Goal: Task Accomplishment & Management: Manage account settings

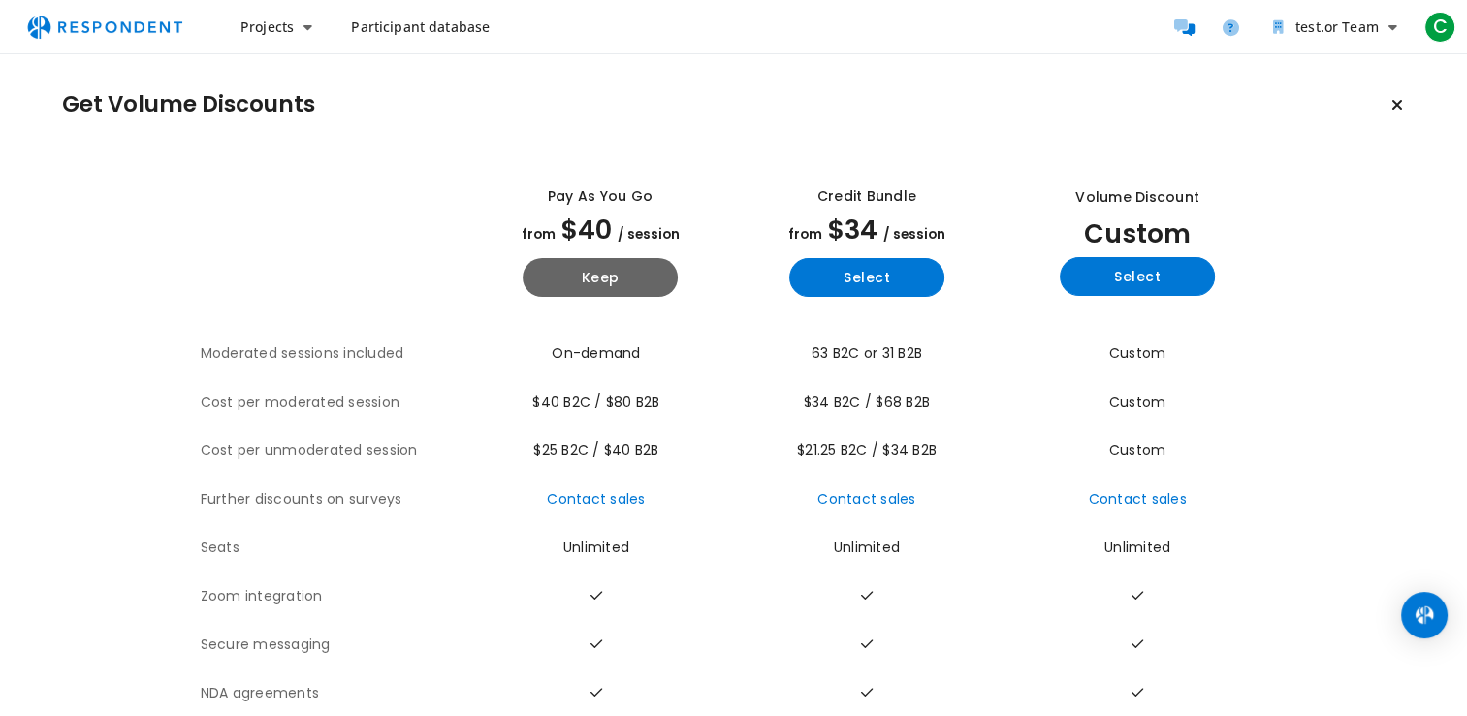
click at [466, 19] on span "Participant database" at bounding box center [420, 26] width 139 height 18
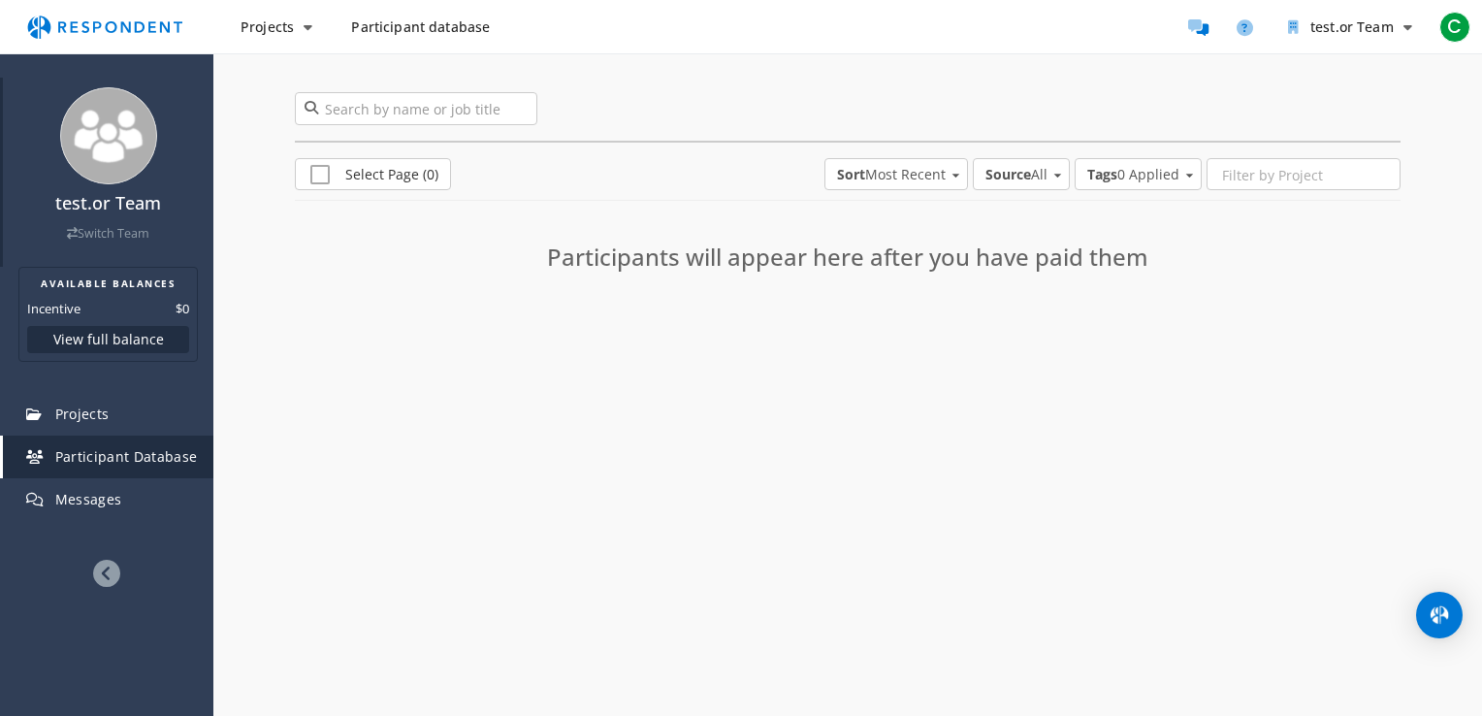
click at [105, 178] on img at bounding box center [108, 135] width 97 height 97
click at [113, 576] on icon at bounding box center [106, 573] width 27 height 27
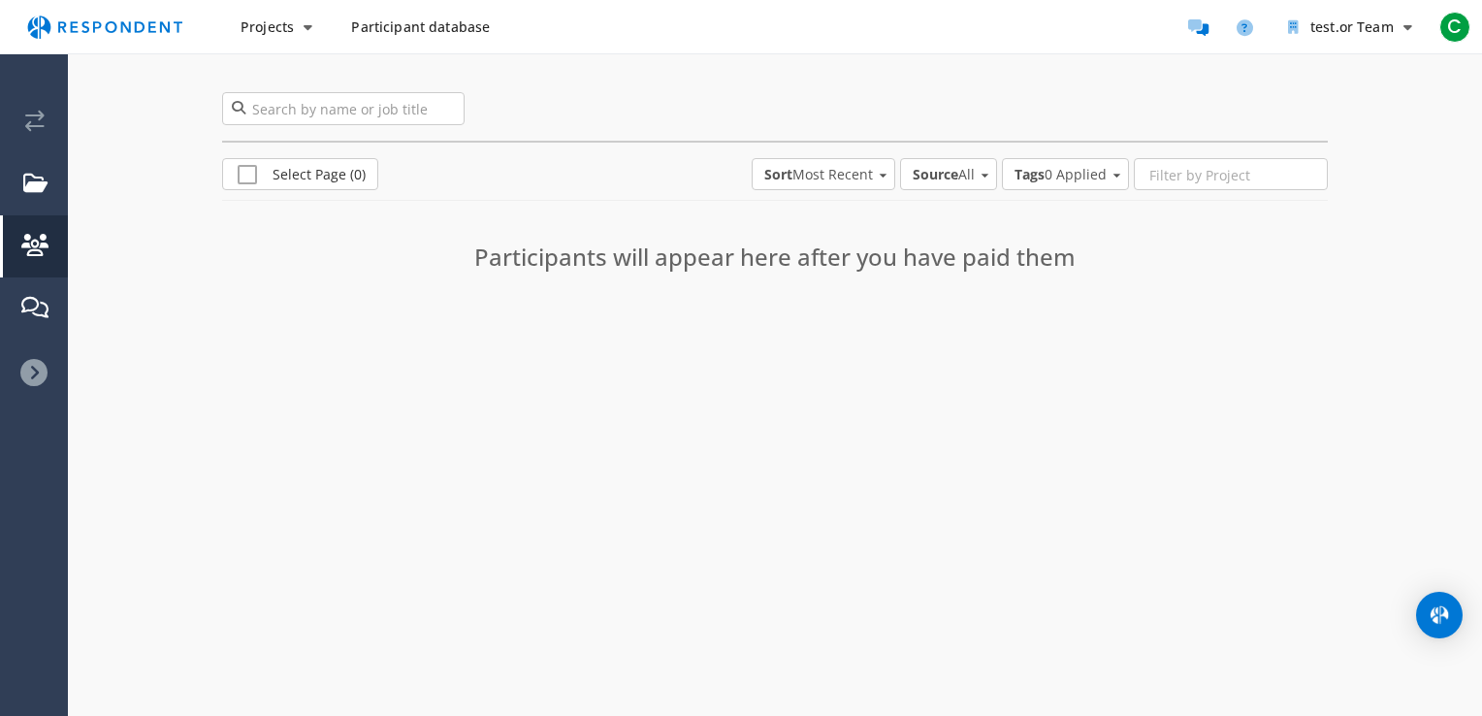
click at [34, 373] on icon at bounding box center [33, 372] width 27 height 27
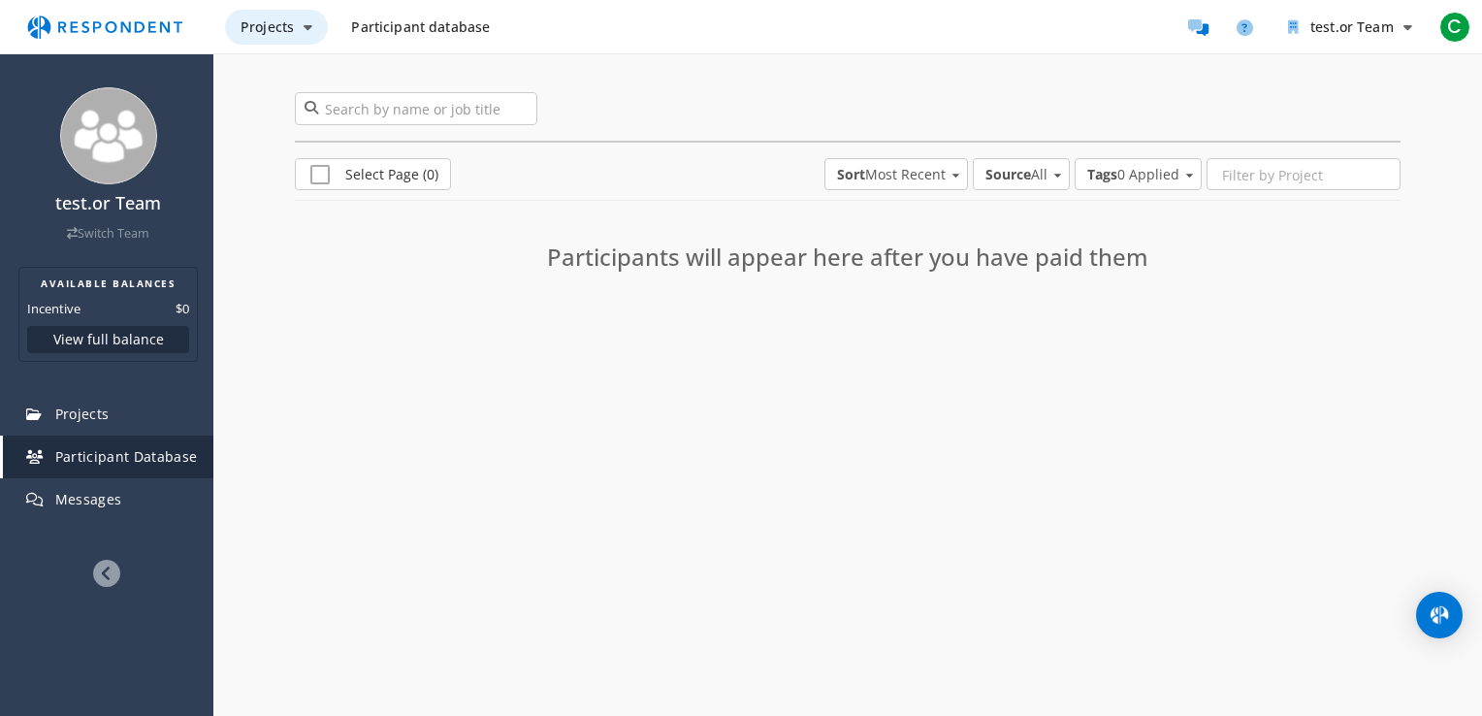
click at [268, 28] on span "Projects" at bounding box center [267, 26] width 53 height 18
click at [465, 347] on md-backdrop at bounding box center [741, 358] width 1482 height 716
click at [166, 284] on h2 "AVAILABLE BALANCES" at bounding box center [108, 283] width 162 height 16
click at [120, 161] on img at bounding box center [108, 135] width 97 height 97
click at [139, 201] on h4 "test.or Team" at bounding box center [108, 203] width 191 height 19
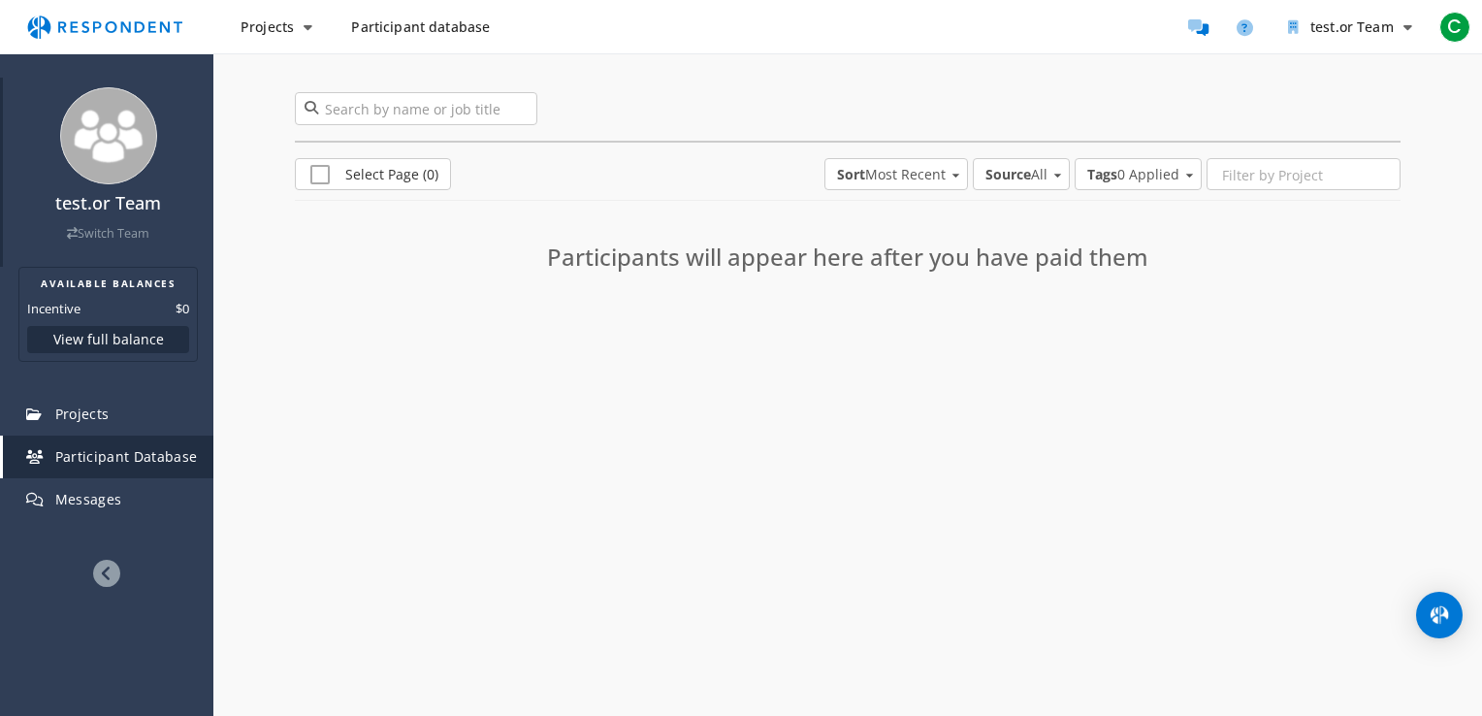
click at [94, 217] on div "test.or Team Switch Team" at bounding box center [108, 218] width 191 height 48
click at [93, 219] on div "test.or Team Switch Team" at bounding box center [108, 218] width 191 height 48
click at [82, 216] on div "test.or Team Switch Team" at bounding box center [108, 218] width 191 height 48
click at [149, 130] on img at bounding box center [108, 135] width 97 height 97
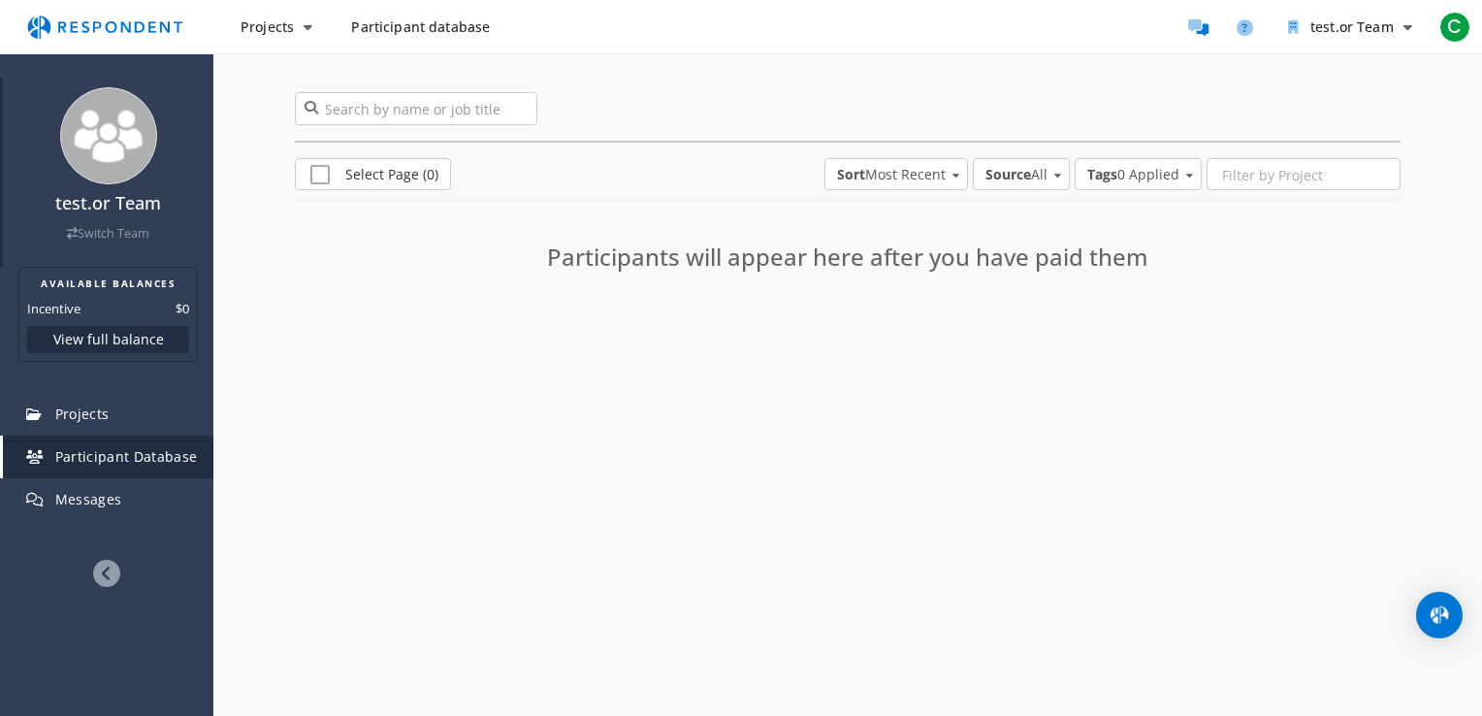
click at [140, 133] on img at bounding box center [108, 135] width 97 height 97
click at [60, 30] on img "Main navigation" at bounding box center [105, 27] width 178 height 37
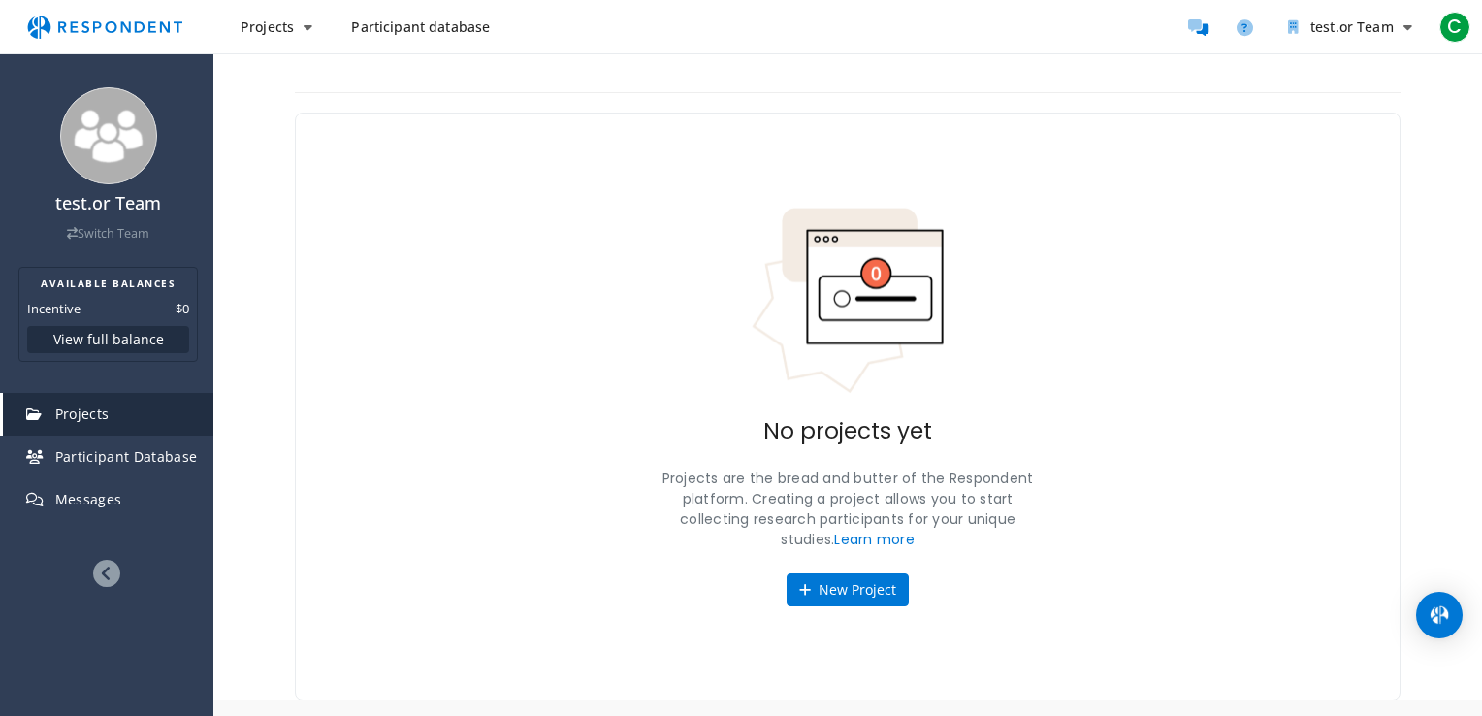
click at [60, 30] on img "Main navigation" at bounding box center [105, 27] width 178 height 37
click at [1455, 630] on div "Open Intercom Messenger" at bounding box center [1439, 615] width 51 height 51
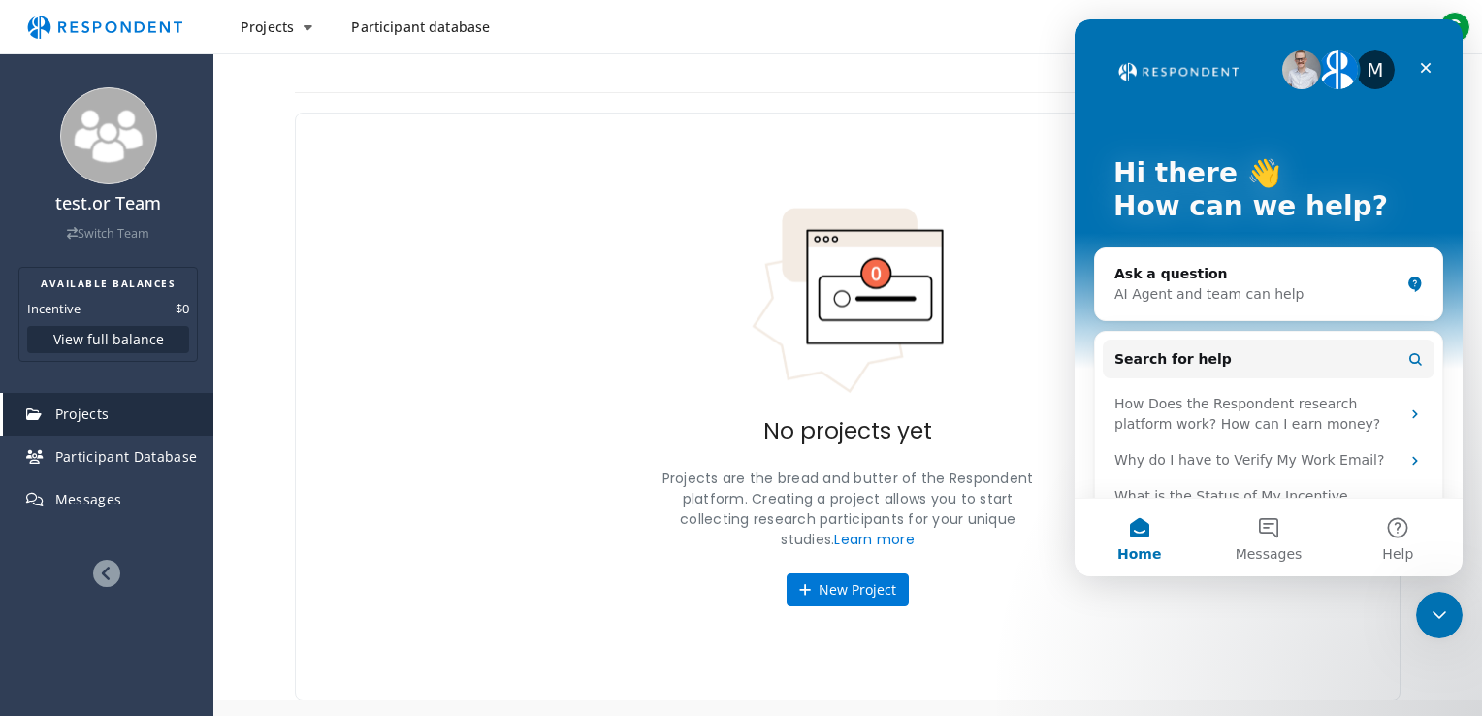
click at [1306, 70] on img "Intercom messenger" at bounding box center [1301, 69] width 39 height 39
drag, startPoint x: 1457, startPoint y: 174, endPoint x: 1730, endPoint y: 315, distance: 308.0
click at [106, 197] on h4 "test.or Team" at bounding box center [108, 203] width 191 height 19
click at [145, 98] on div "test.or Team Switch Team" at bounding box center [108, 172] width 210 height 189
click at [130, 441] on link "Participant Database" at bounding box center [108, 456] width 210 height 43
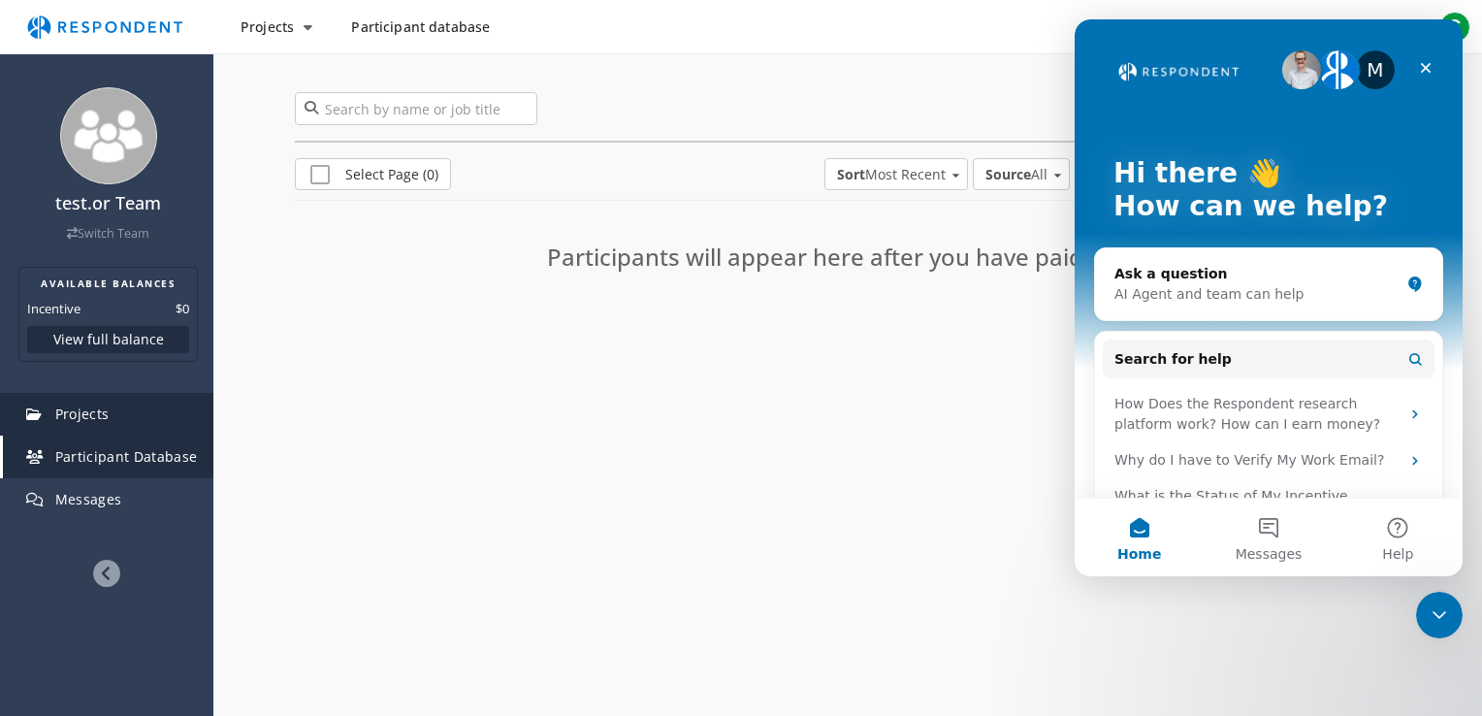
click at [78, 406] on span "Projects" at bounding box center [82, 413] width 54 height 18
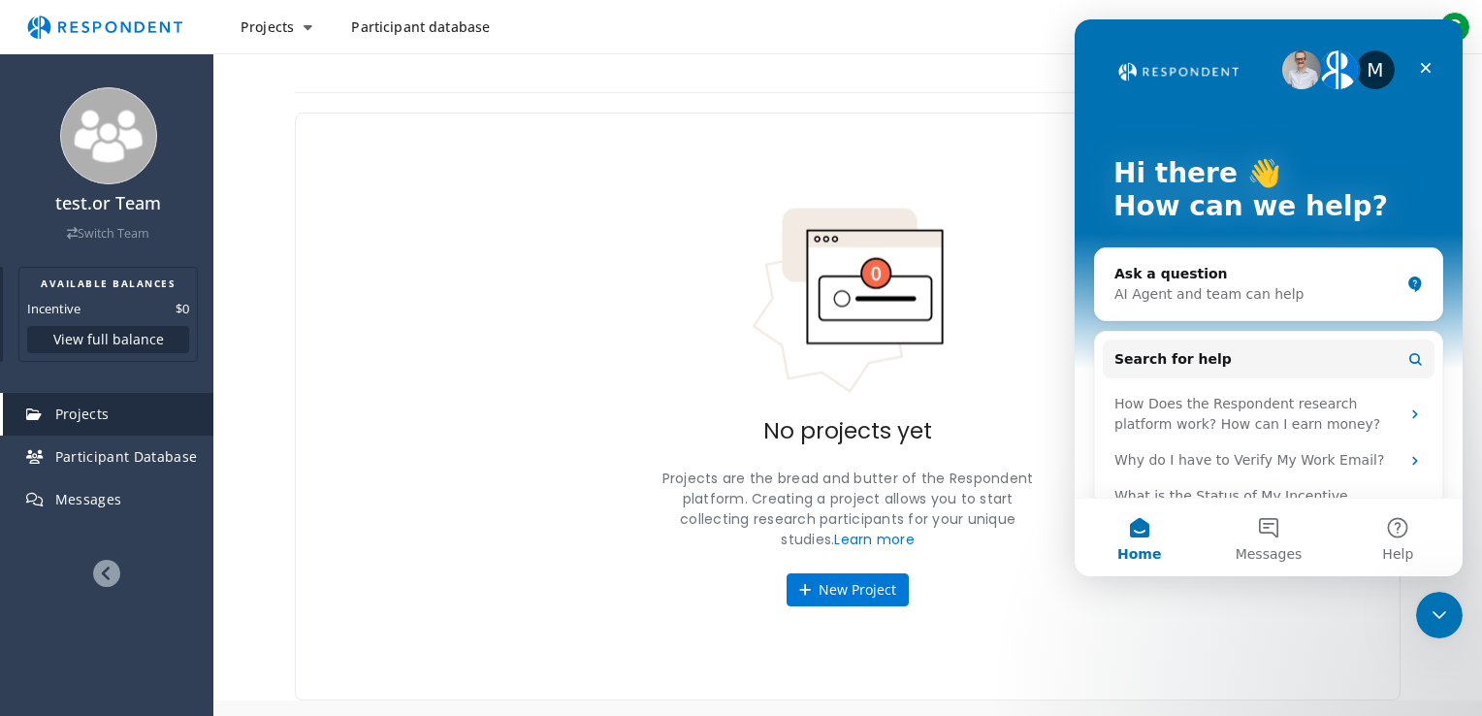
click at [124, 336] on button "View full balance" at bounding box center [108, 339] width 162 height 27
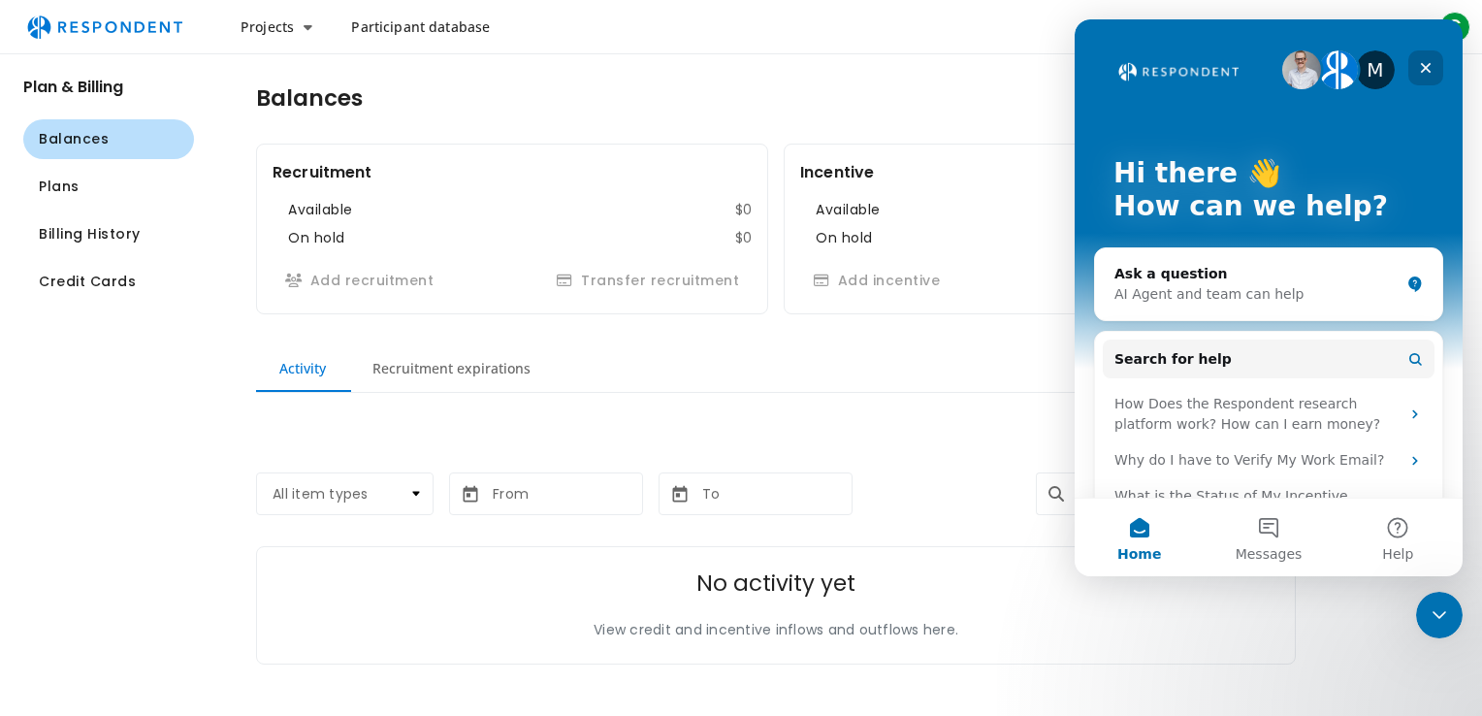
click at [1433, 64] on div "Close" at bounding box center [1425, 67] width 35 height 35
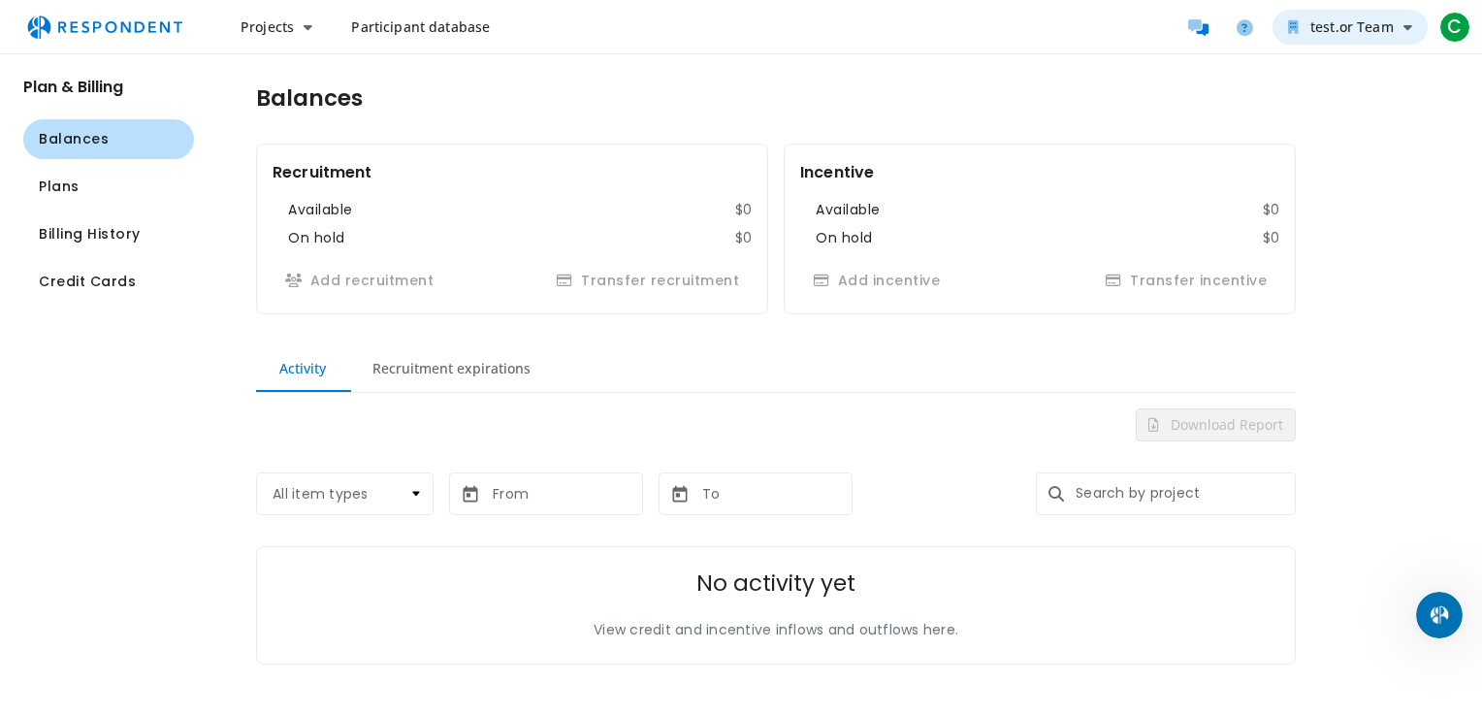
click at [1403, 29] on icon "test.or Team" at bounding box center [1407, 27] width 9 height 14
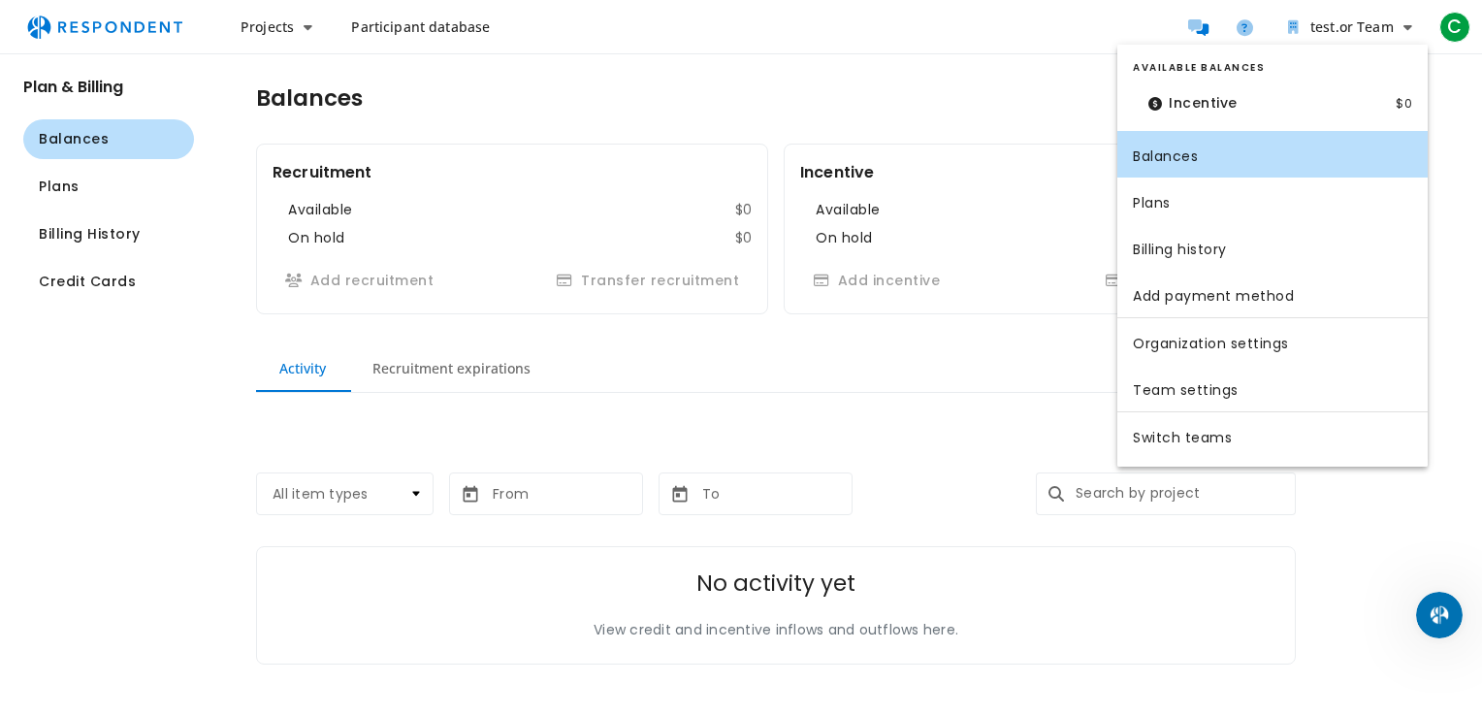
click at [1213, 103] on dt "Incentive" at bounding box center [1193, 103] width 120 height 40
click at [1392, 28] on md-backdrop at bounding box center [741, 358] width 1482 height 716
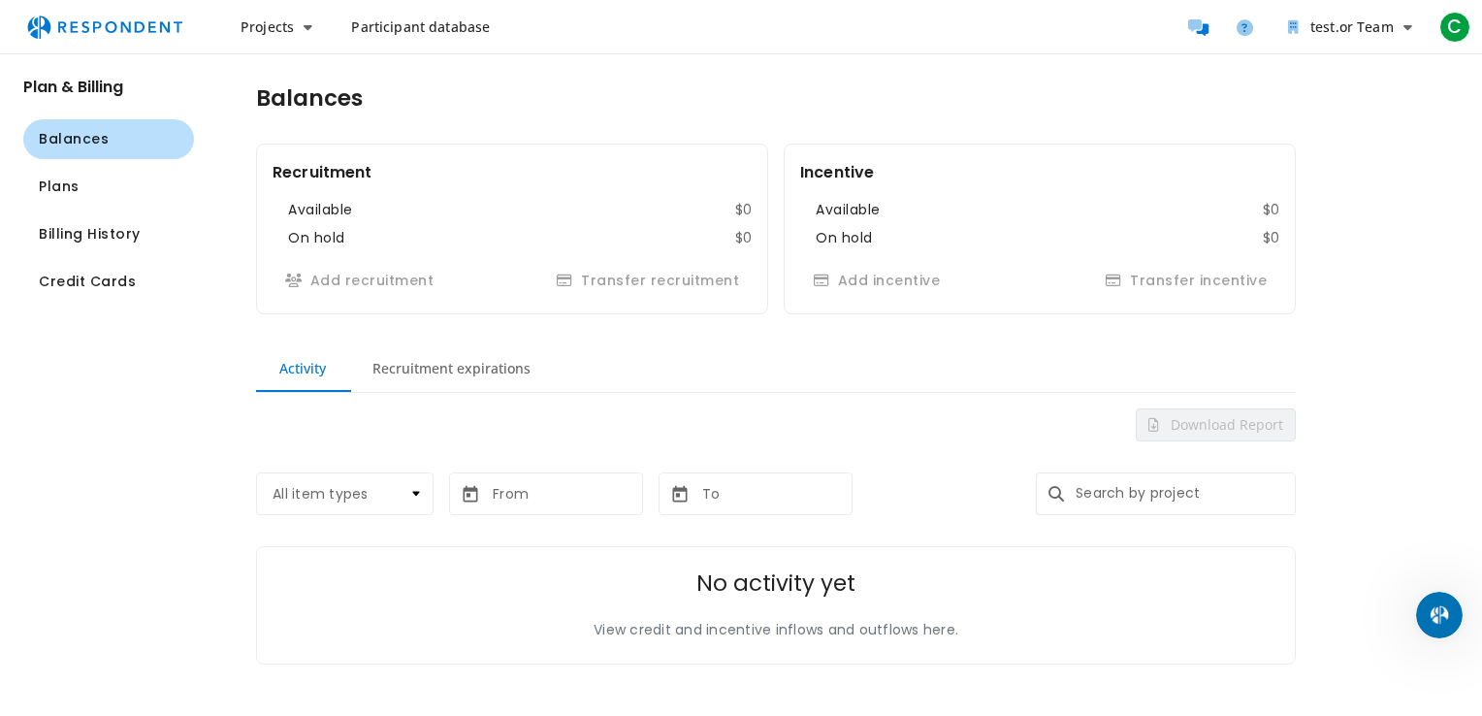
click at [47, 29] on img "Main navigation" at bounding box center [105, 27] width 178 height 37
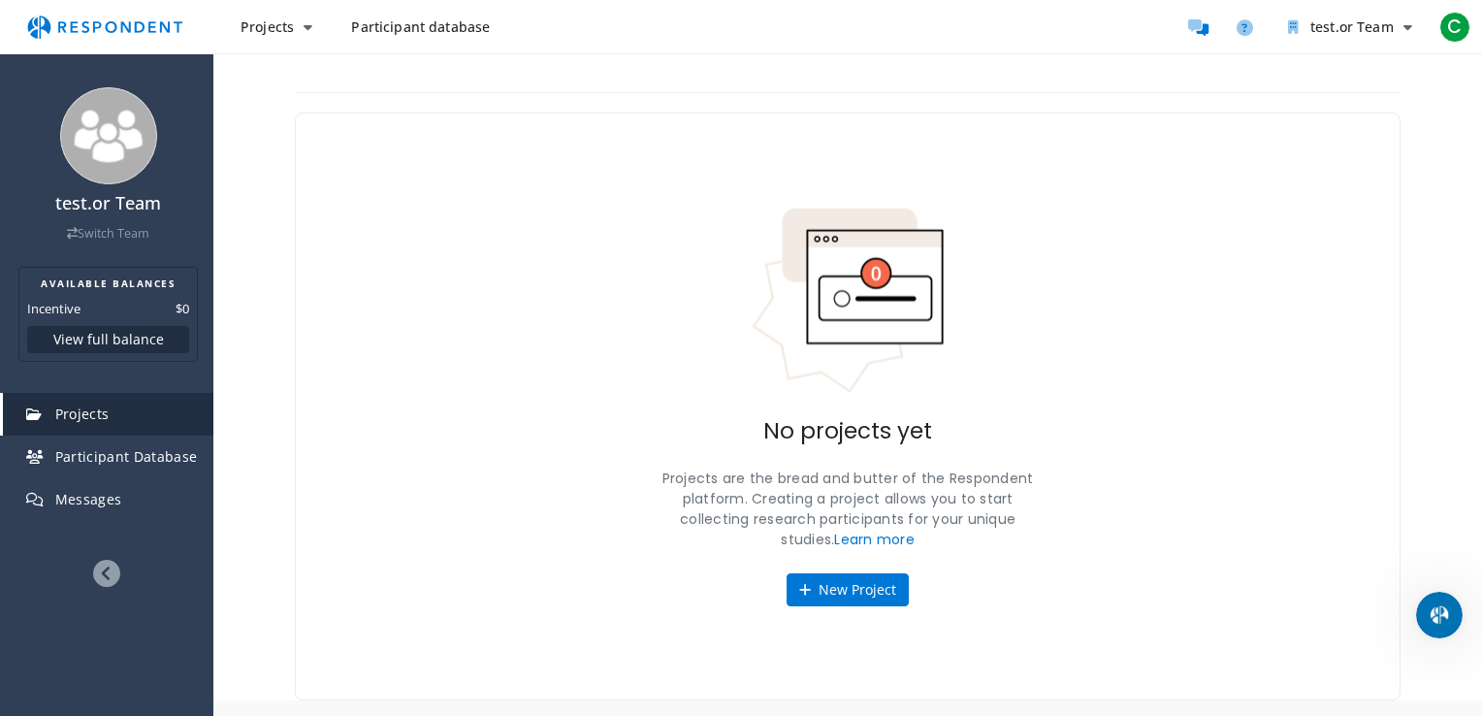
click at [99, 577] on icon at bounding box center [106, 573] width 27 height 27
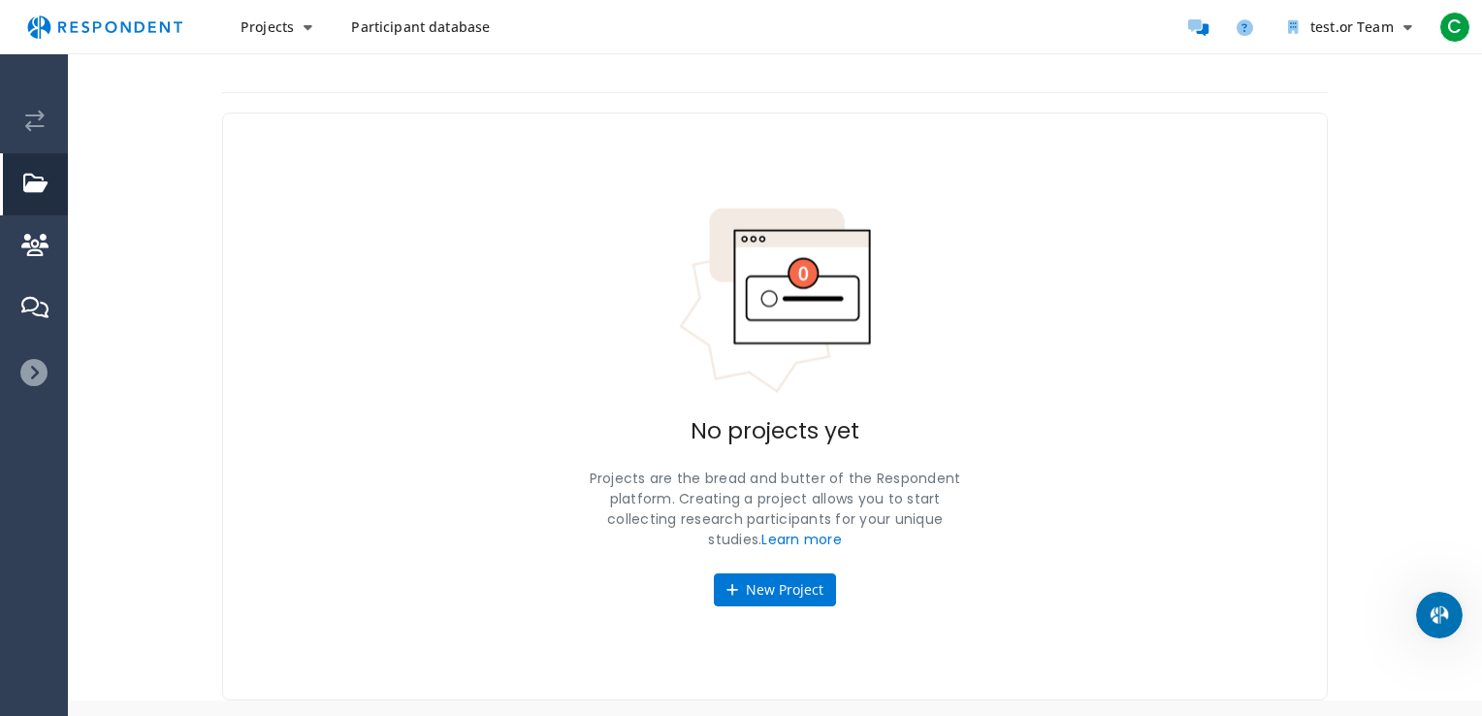
click at [32, 367] on icon at bounding box center [33, 372] width 27 height 27
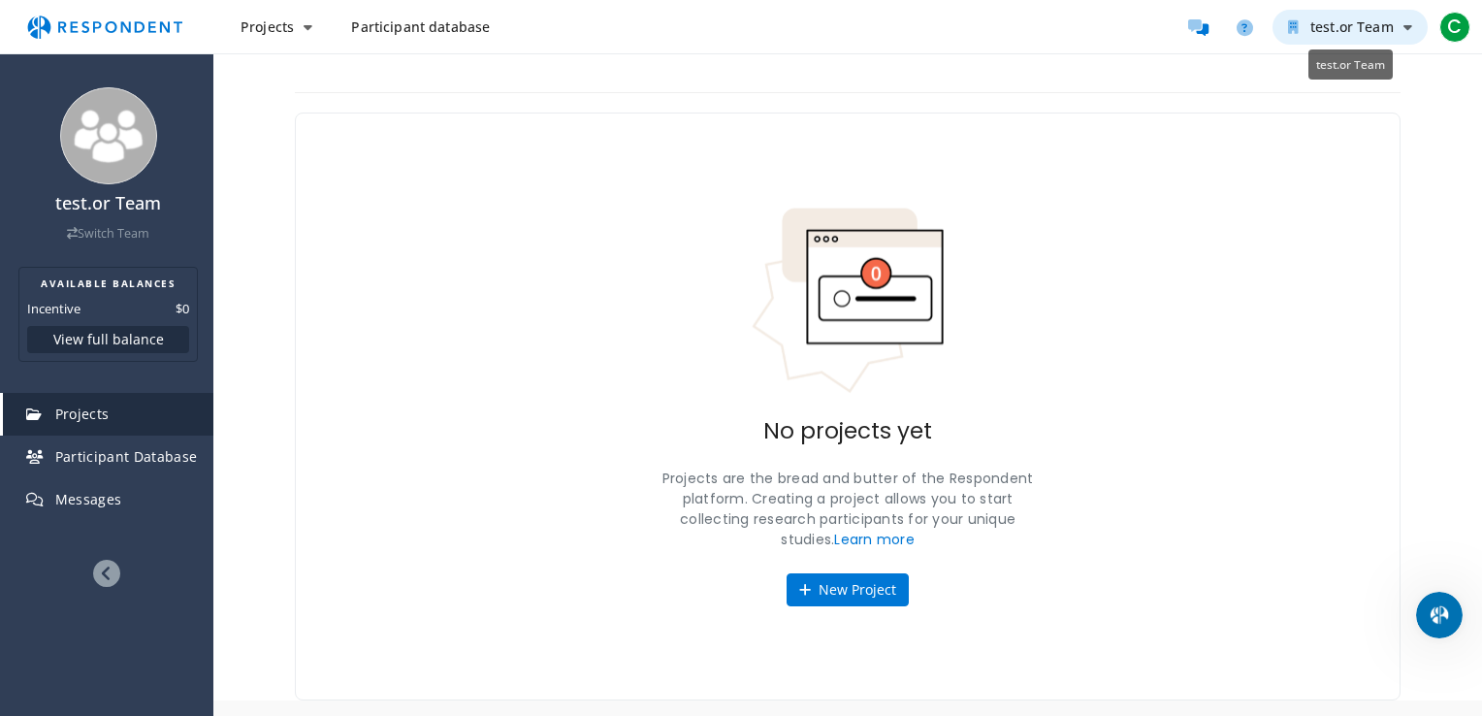
click at [1358, 21] on span "test.or Team" at bounding box center [1351, 26] width 83 height 18
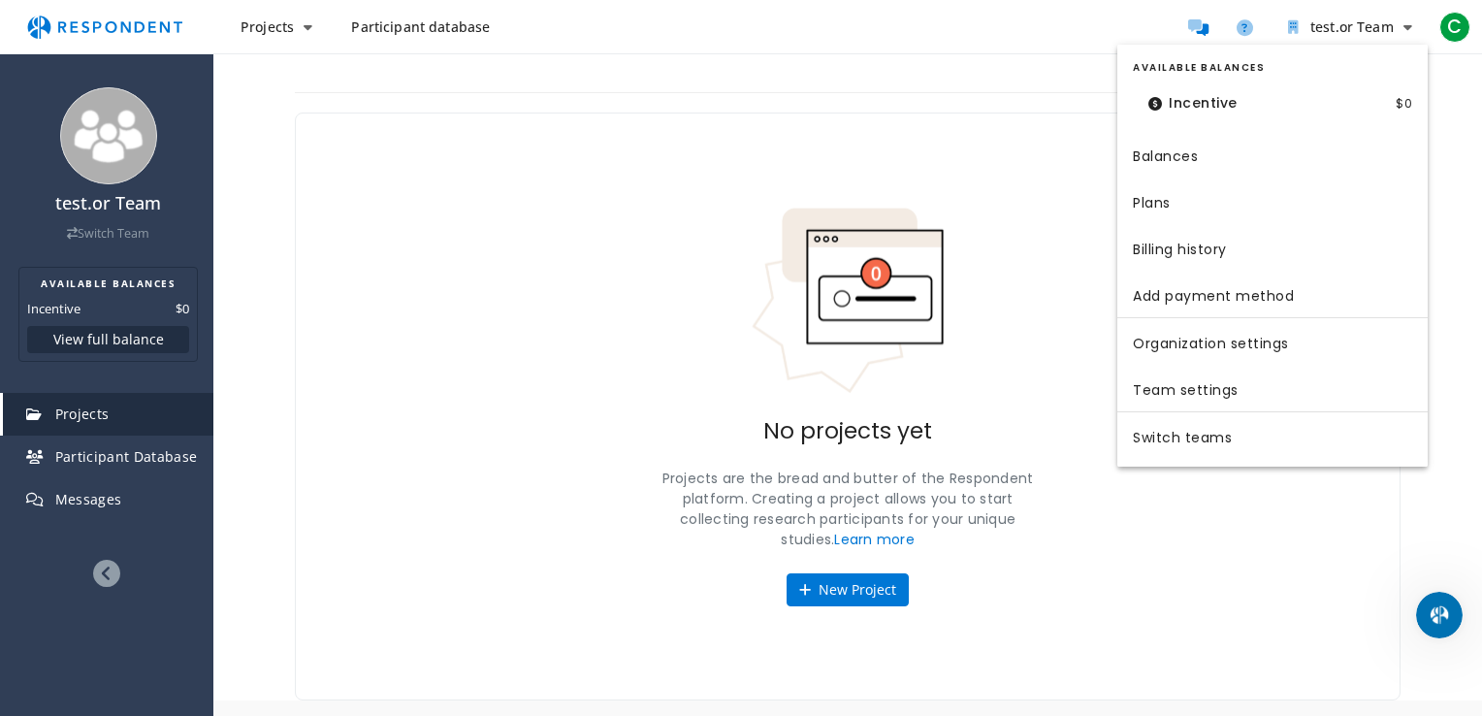
click at [1185, 110] on dt "Incentive" at bounding box center [1193, 103] width 120 height 40
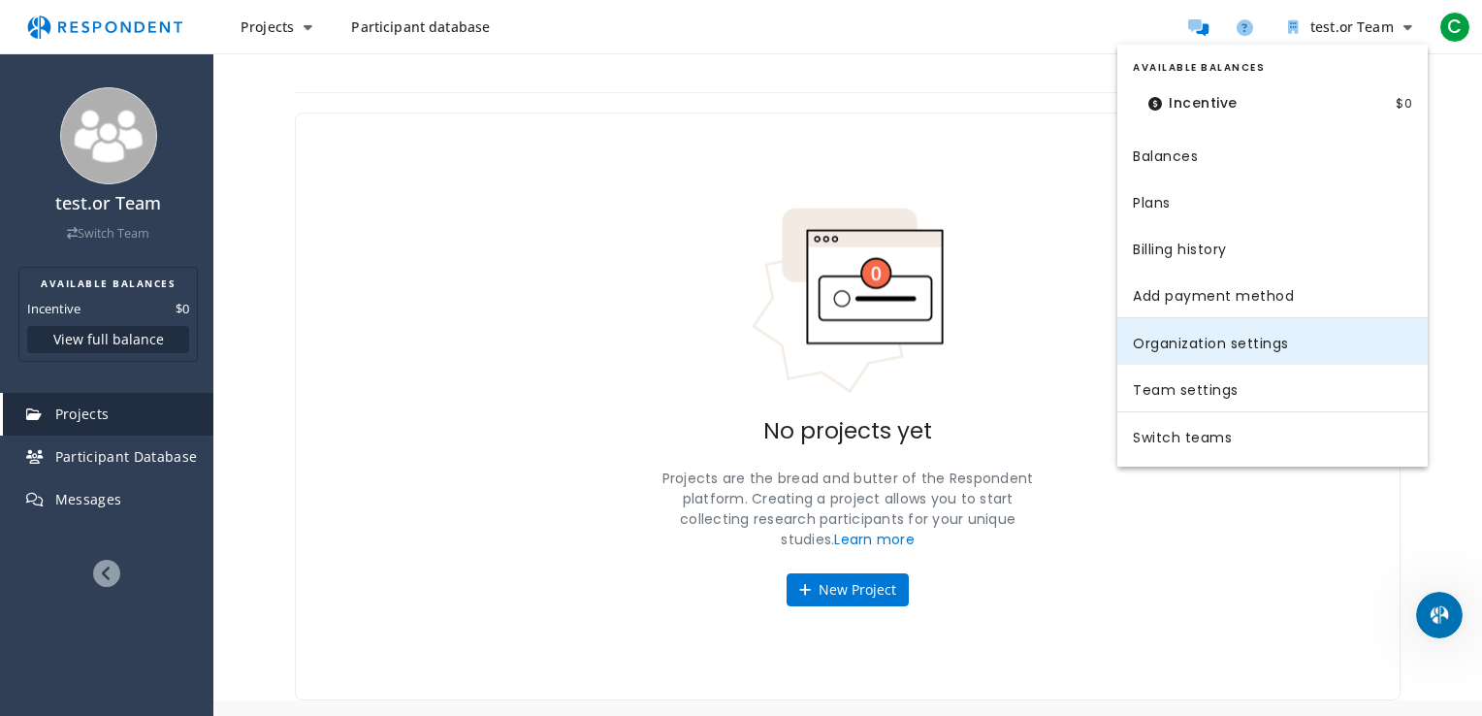
click at [1252, 340] on link "Organization settings" at bounding box center [1272, 341] width 310 height 47
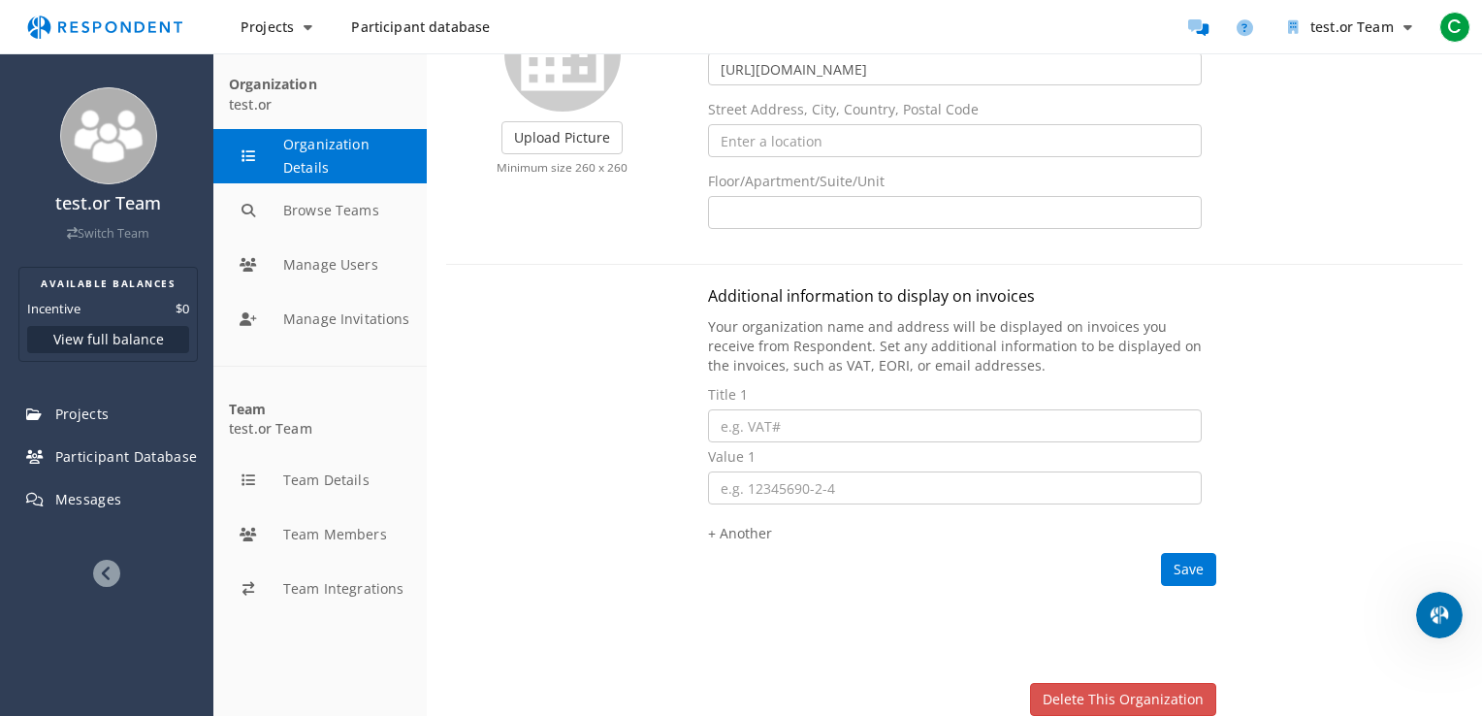
scroll to position [190, 0]
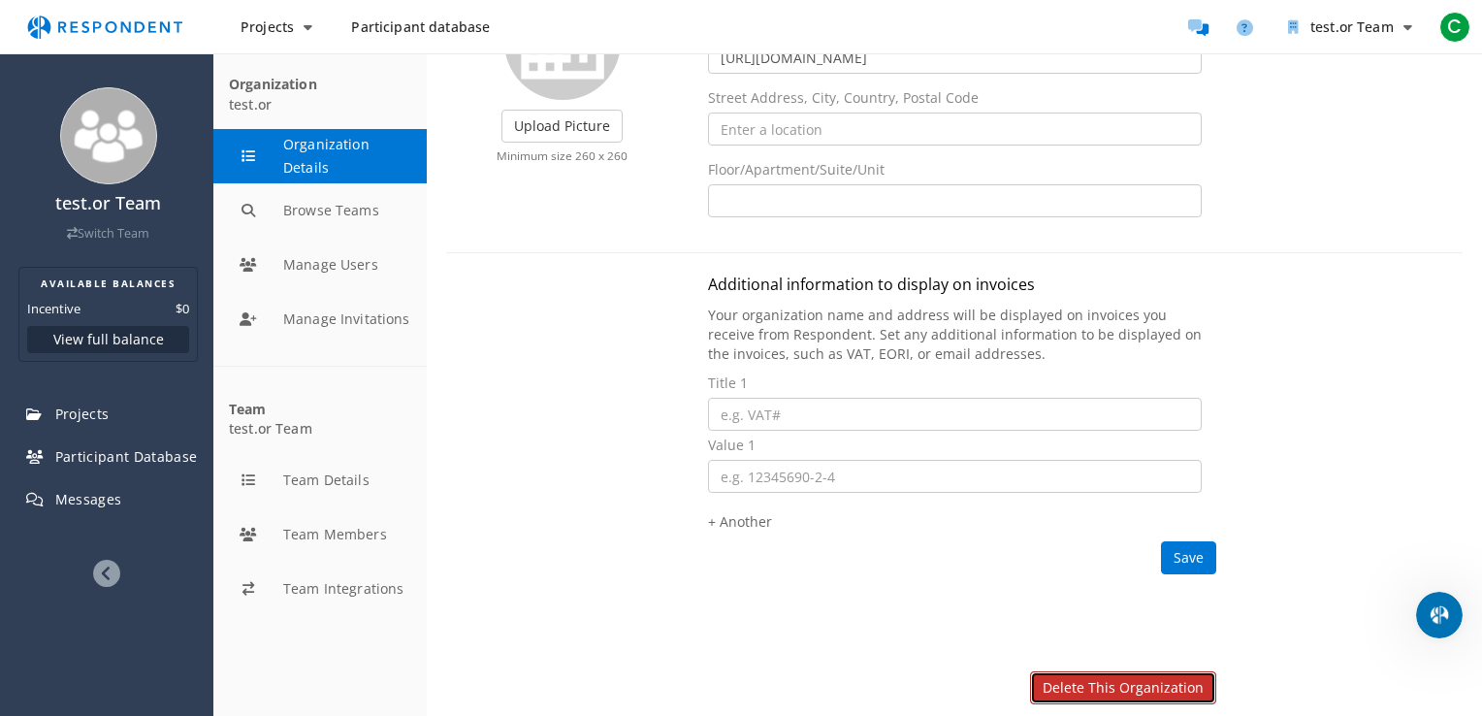
click at [1156, 681] on link "Delete this organization" at bounding box center [1123, 687] width 186 height 33
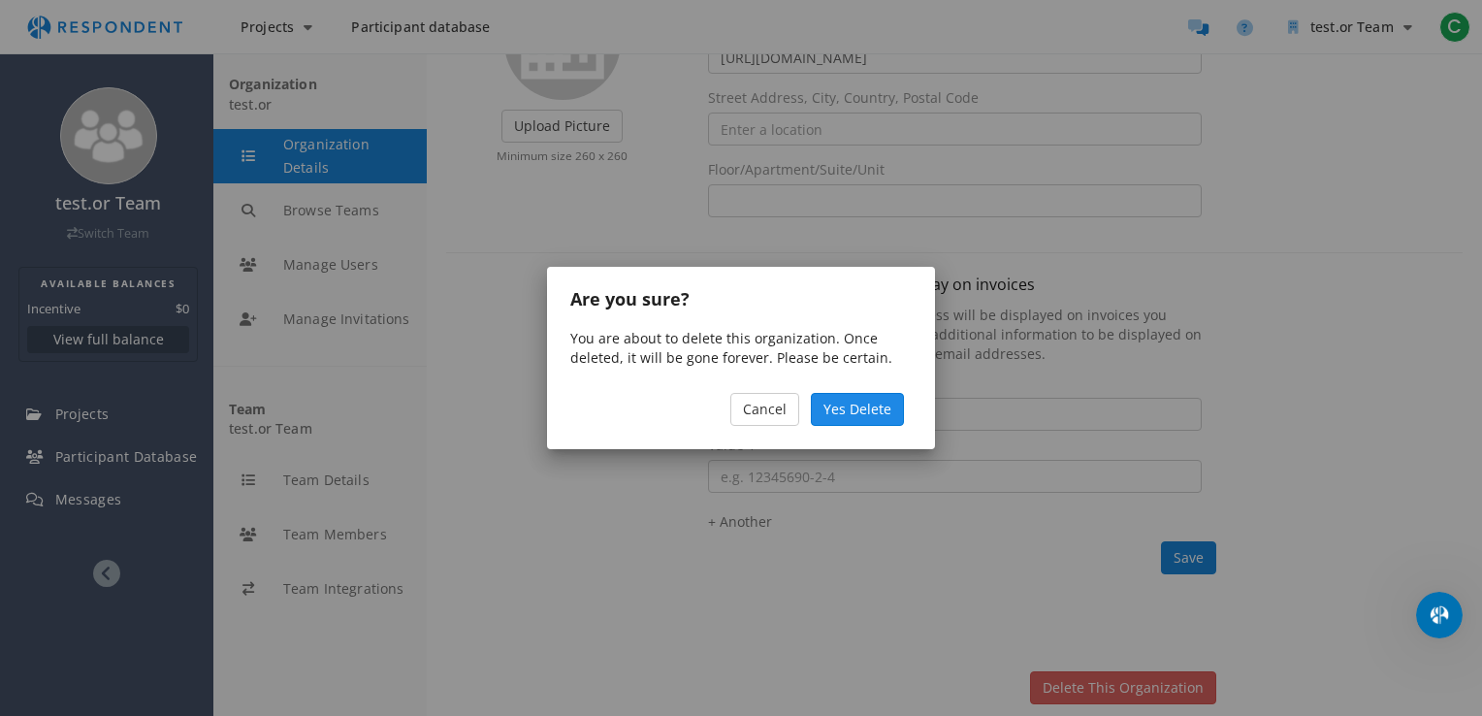
click at [865, 406] on span "Yes Delete" at bounding box center [857, 409] width 68 height 18
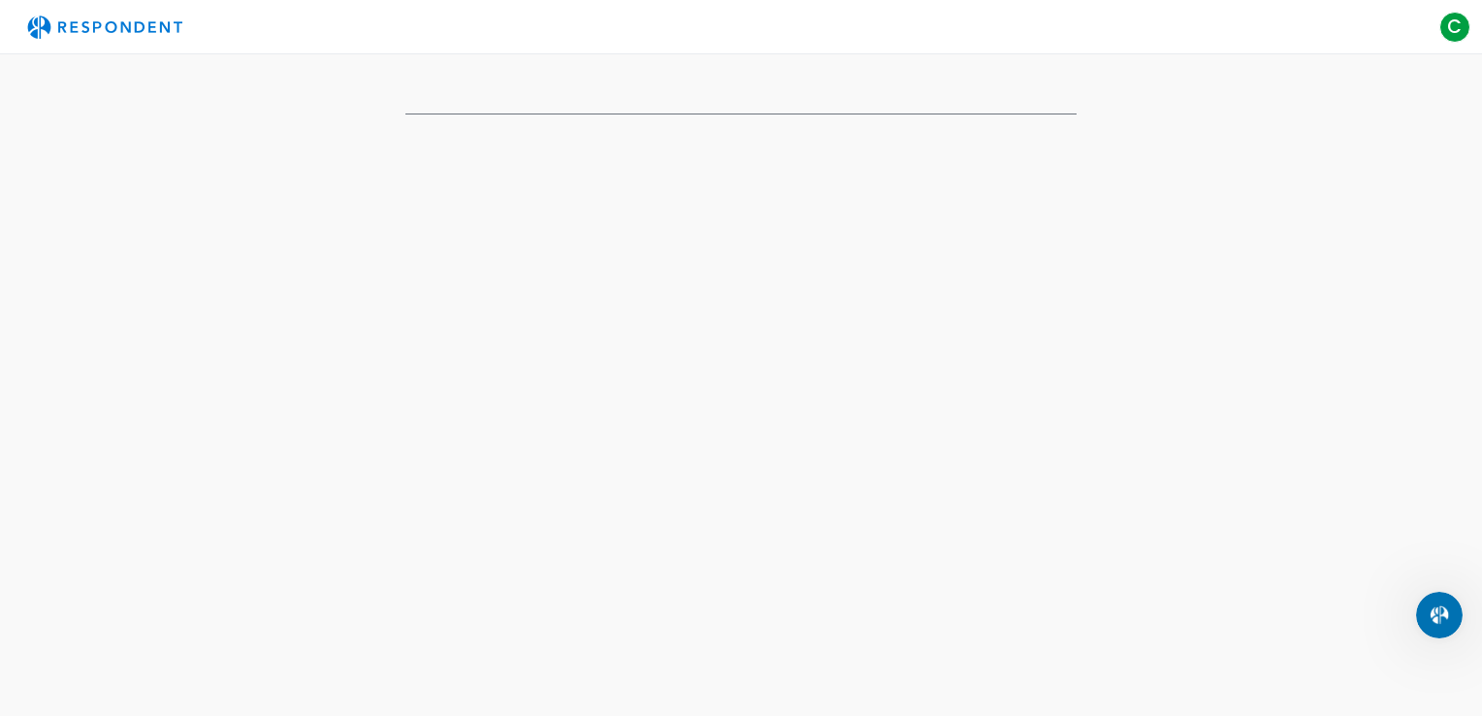
click at [865, 406] on div "test.or Team Switch Team AVAILABLE BALANCES Incentive $0 View full balance Proj…" at bounding box center [741, 358] width 1482 height 716
